Goal: Task Accomplishment & Management: Complete application form

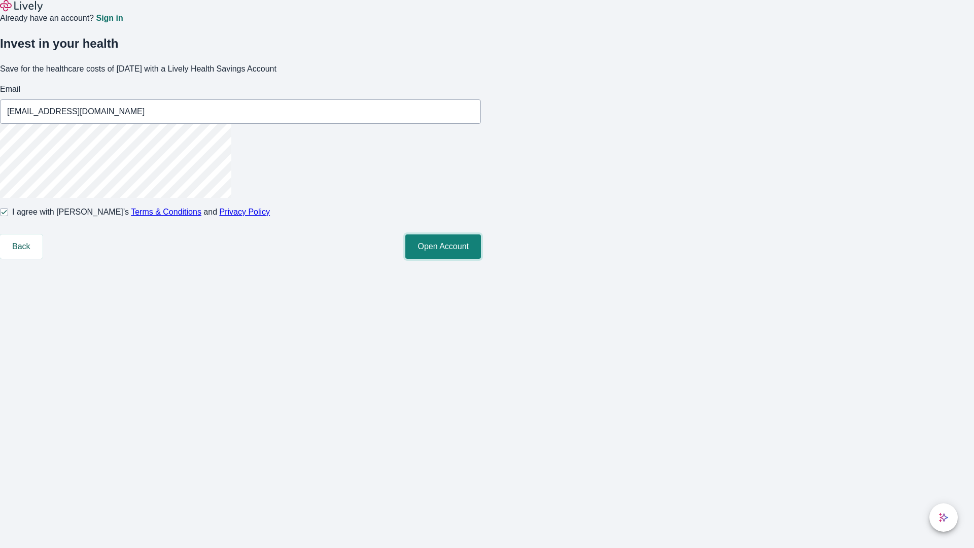
click at [481, 259] on button "Open Account" at bounding box center [443, 246] width 76 height 24
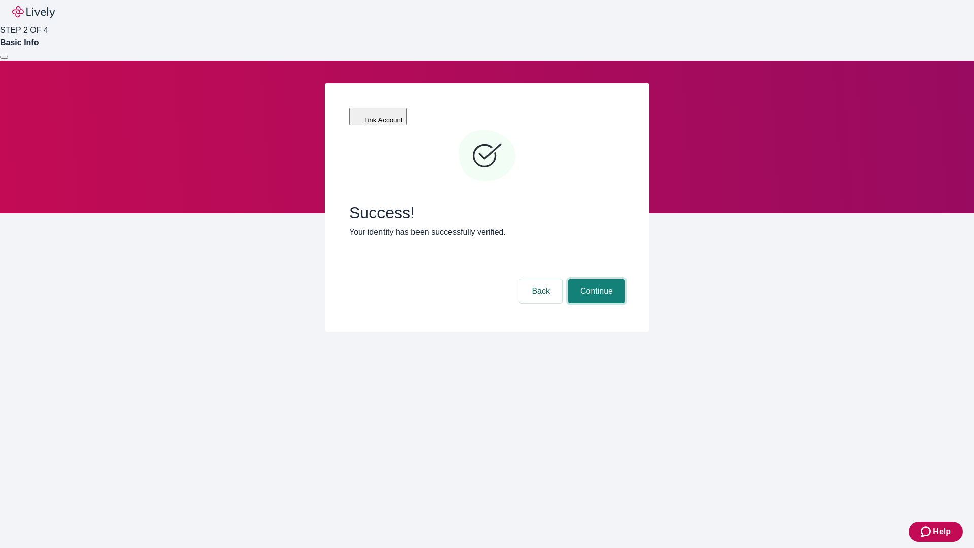
click at [595, 279] on button "Continue" at bounding box center [596, 291] width 57 height 24
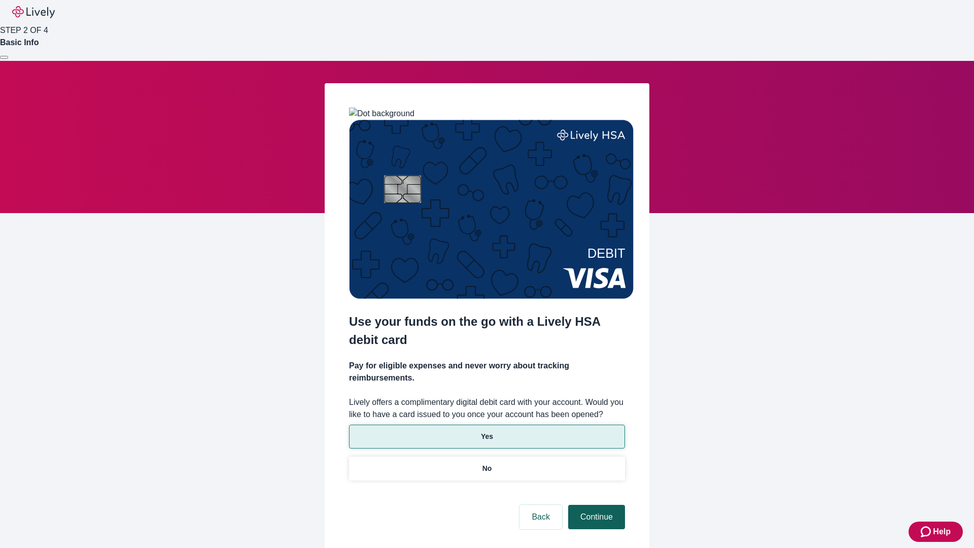
click at [486, 431] on p "Yes" at bounding box center [487, 436] width 12 height 11
click at [595, 505] on button "Continue" at bounding box center [596, 517] width 57 height 24
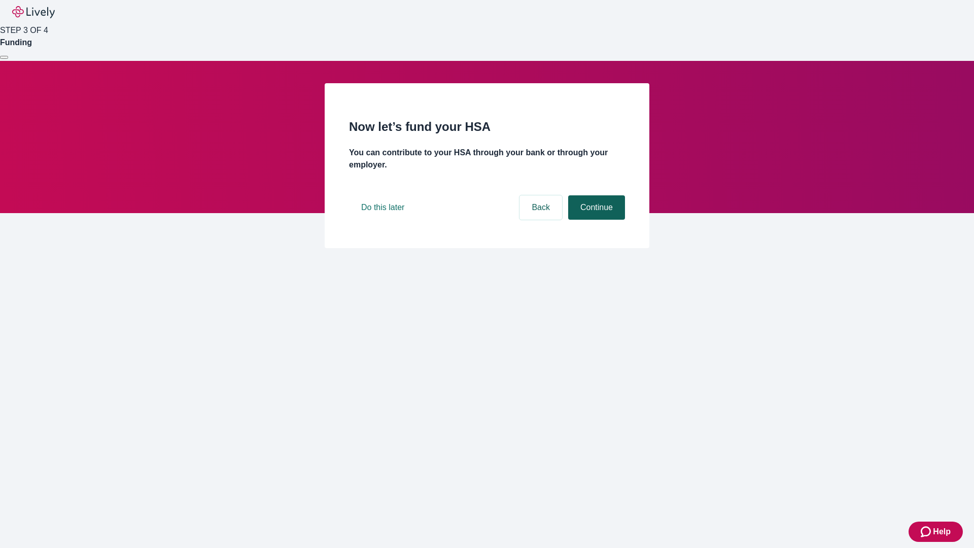
click at [595, 220] on button "Continue" at bounding box center [596, 207] width 57 height 24
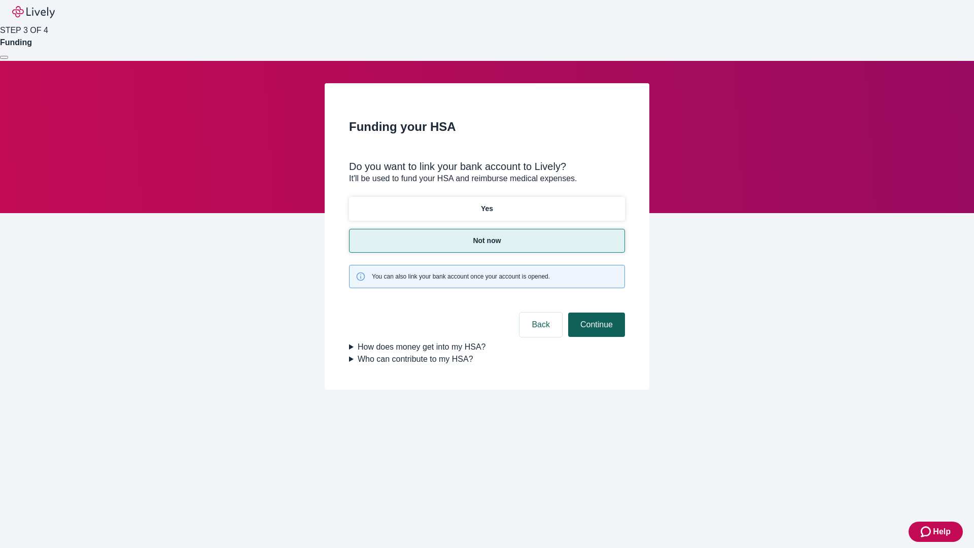
click at [595, 312] on button "Continue" at bounding box center [596, 324] width 57 height 24
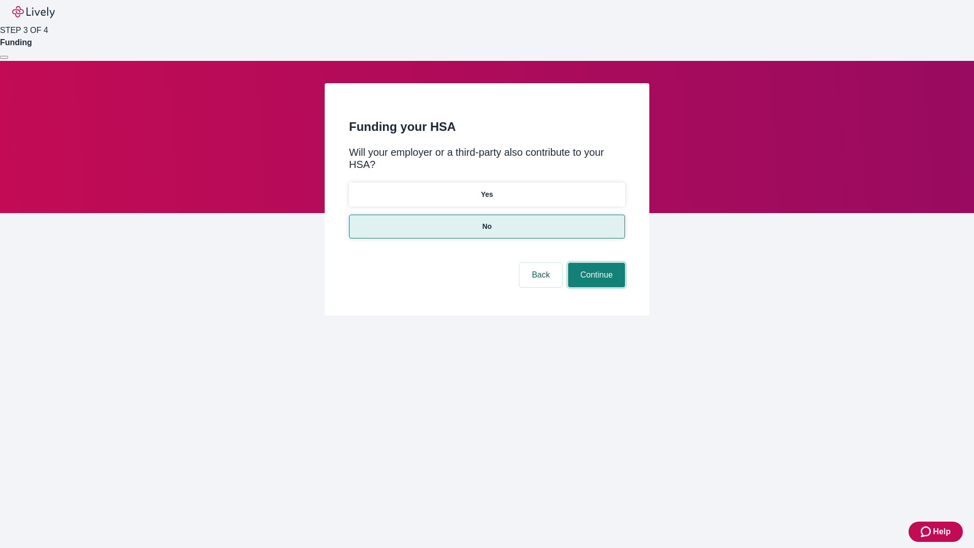
click at [595, 263] on button "Continue" at bounding box center [596, 275] width 57 height 24
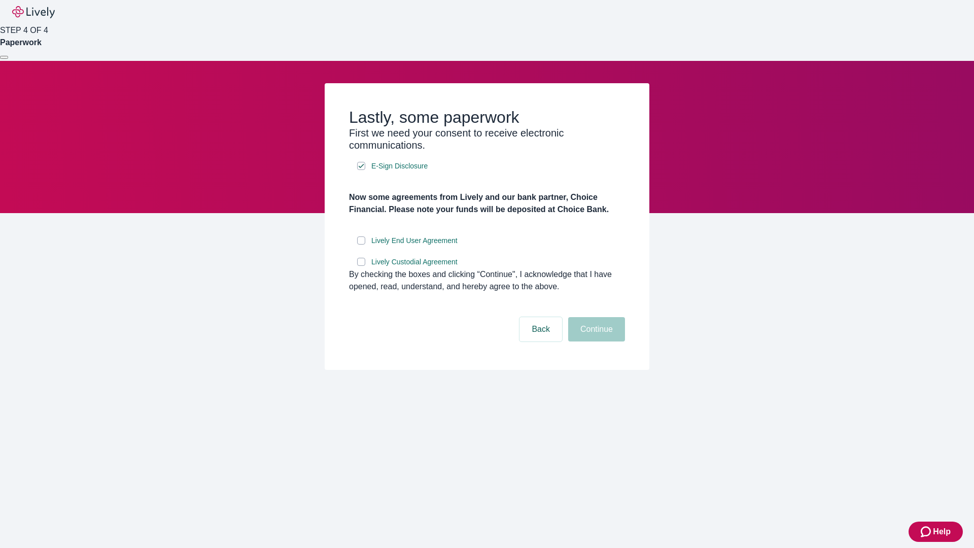
click at [361, 244] on input "Lively End User Agreement" at bounding box center [361, 240] width 8 height 8
checkbox input "true"
click at [361, 266] on input "Lively Custodial Agreement" at bounding box center [361, 262] width 8 height 8
checkbox input "true"
click at [595, 341] on button "Continue" at bounding box center [596, 329] width 57 height 24
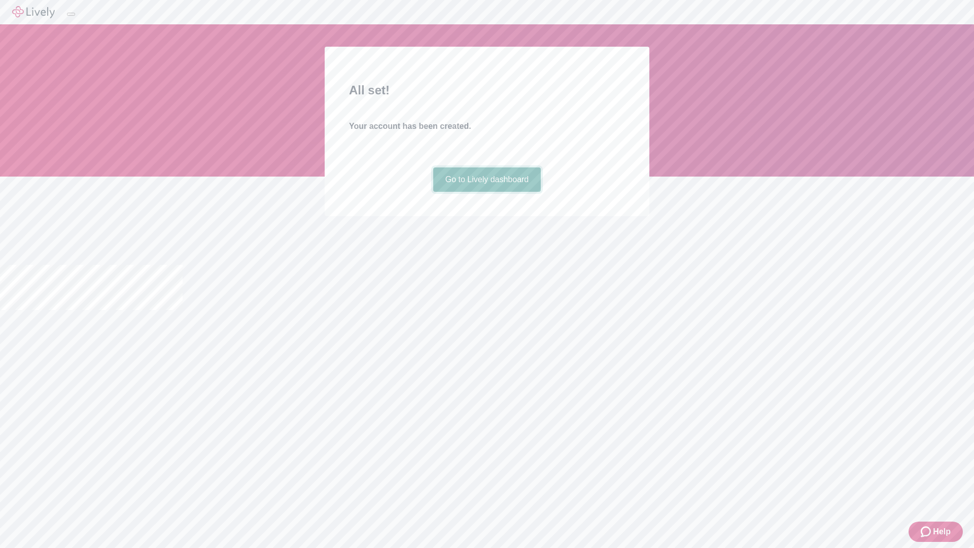
click at [486, 192] on link "Go to Lively dashboard" at bounding box center [487, 179] width 108 height 24
